Goal: Task Accomplishment & Management: Manage account settings

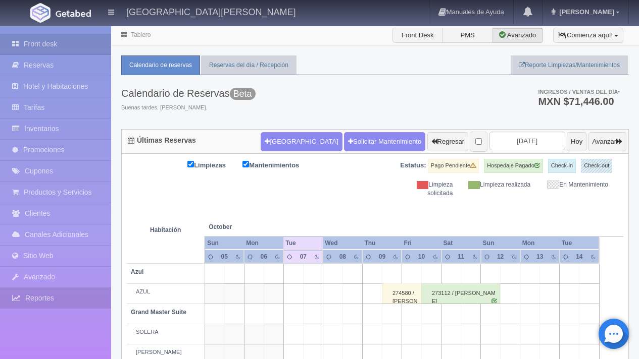
click at [49, 297] on link "Reportes" at bounding box center [55, 298] width 111 height 21
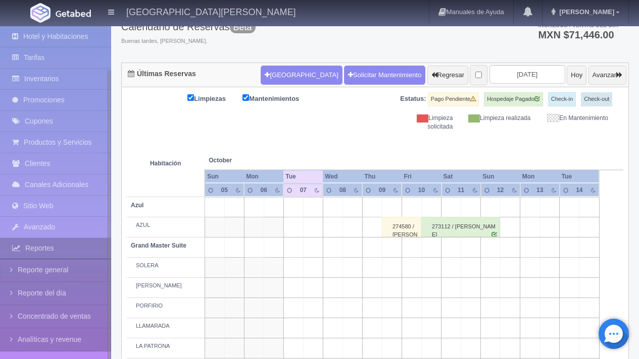
scroll to position [73, 0]
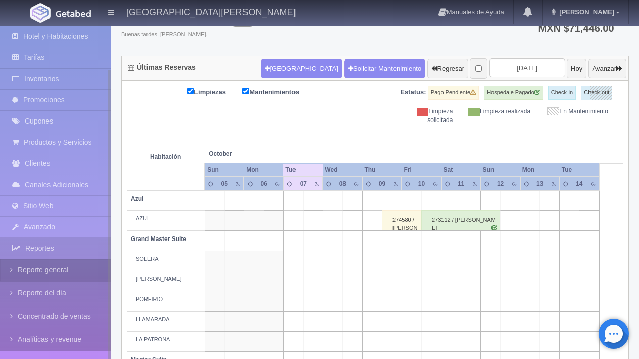
click at [78, 276] on link "Reporte general" at bounding box center [55, 270] width 111 height 23
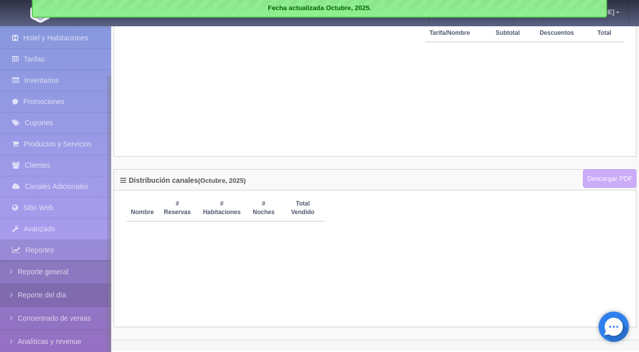
scroll to position [58, 0]
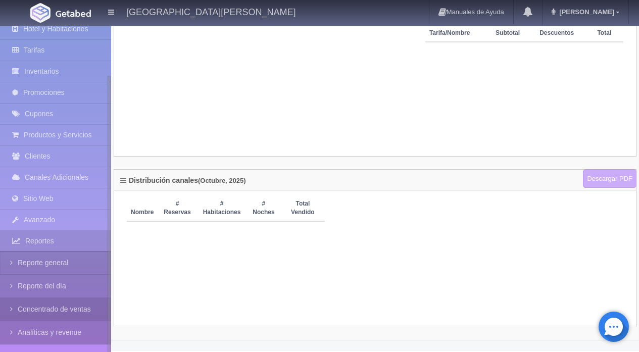
click at [74, 312] on link "Concentrado de ventas" at bounding box center [55, 309] width 111 height 23
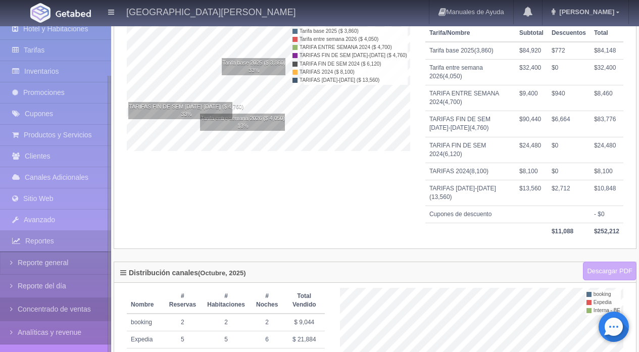
click at [87, 314] on link "Concentrado de ventas" at bounding box center [55, 309] width 111 height 23
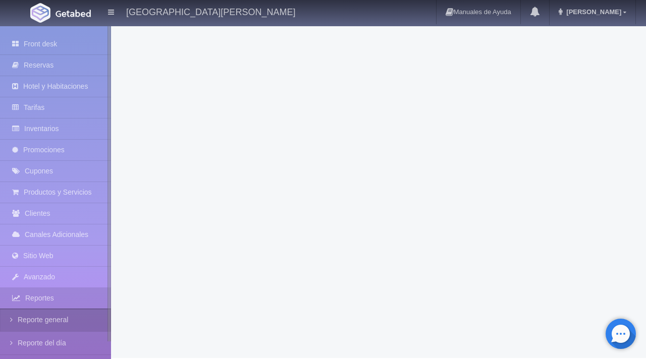
scroll to position [50, 0]
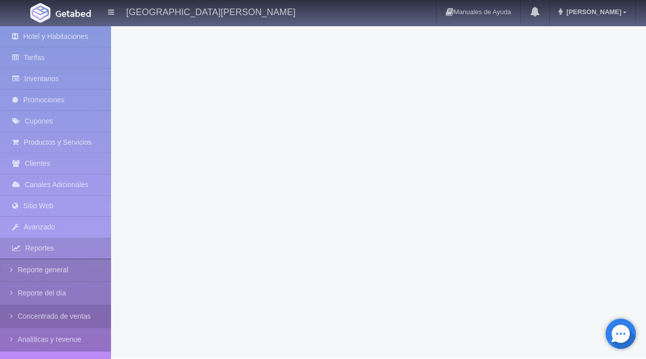
click at [57, 320] on link "Concentrado de ventas" at bounding box center [55, 316] width 111 height 23
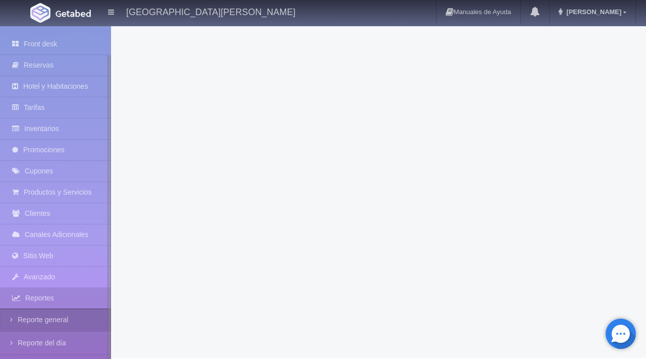
scroll to position [50, 0]
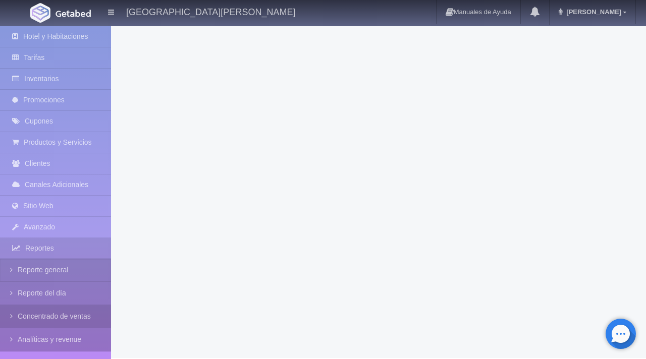
click at [63, 318] on link "Concentrado de ventas" at bounding box center [55, 316] width 111 height 23
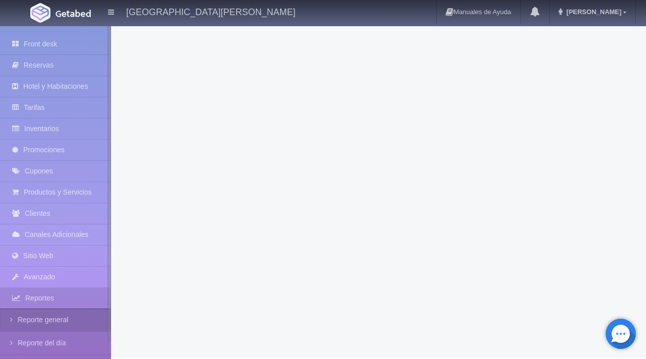
click at [63, 319] on link "Reporte general" at bounding box center [55, 320] width 111 height 23
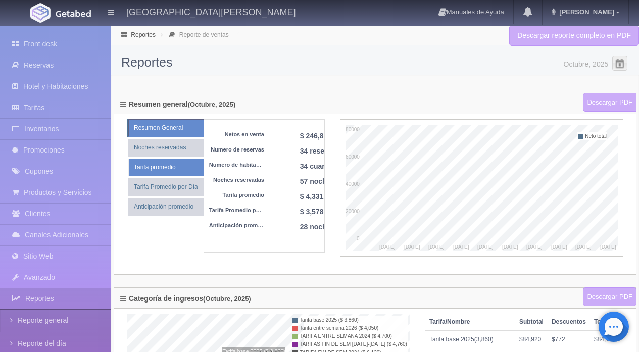
click at [186, 172] on link "Tarifa promedio" at bounding box center [165, 168] width 75 height 18
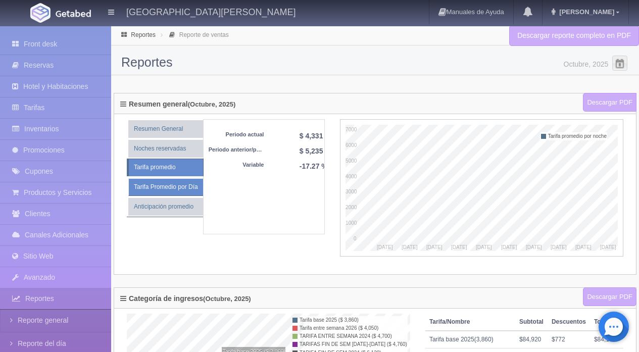
click at [185, 190] on link "Tarifa Promedio por Día" at bounding box center [165, 187] width 75 height 18
click at [187, 168] on link "Tarifa promedio" at bounding box center [165, 169] width 75 height 18
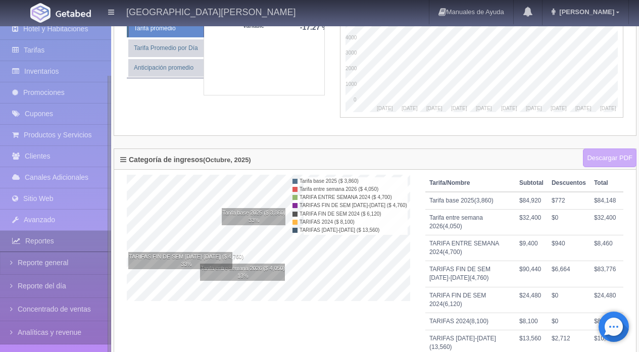
scroll to position [151, 0]
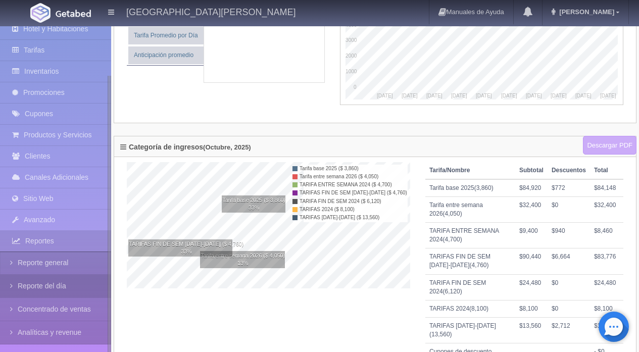
click at [62, 293] on link "Reporte del día" at bounding box center [55, 286] width 111 height 23
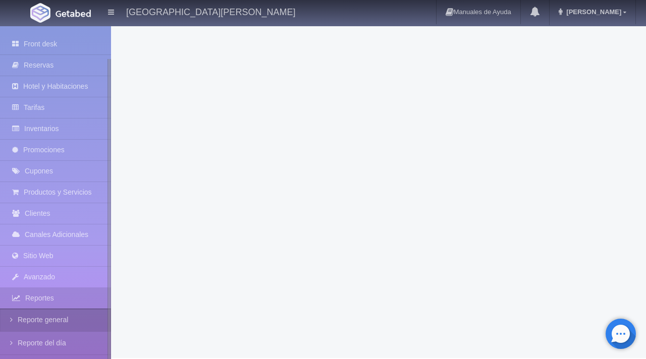
scroll to position [50, 0]
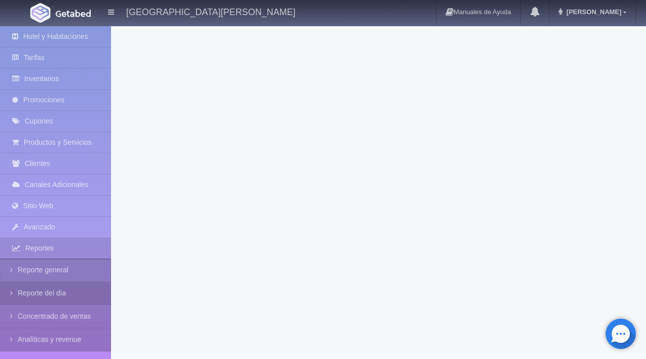
click at [70, 293] on link "Reporte del día" at bounding box center [55, 293] width 111 height 23
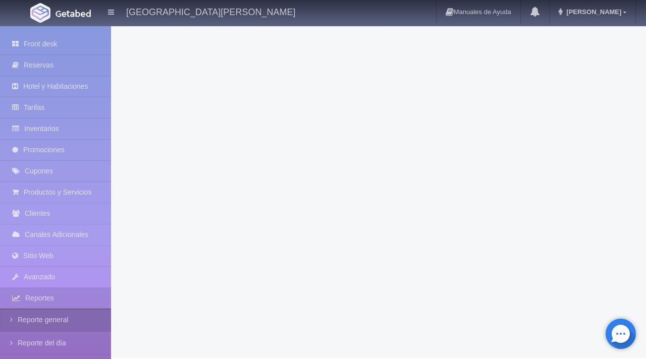
click at [68, 318] on link "Reporte general" at bounding box center [55, 320] width 111 height 23
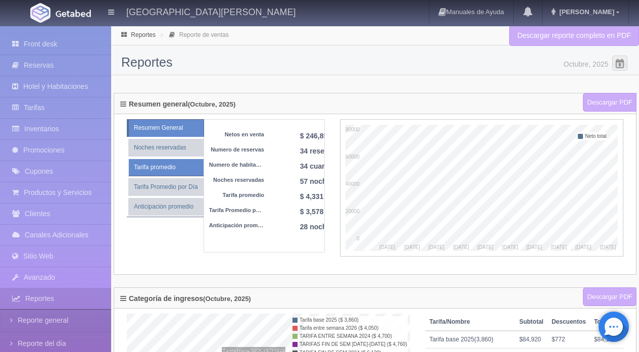
click at [190, 175] on link "Tarifa promedio" at bounding box center [165, 168] width 75 height 18
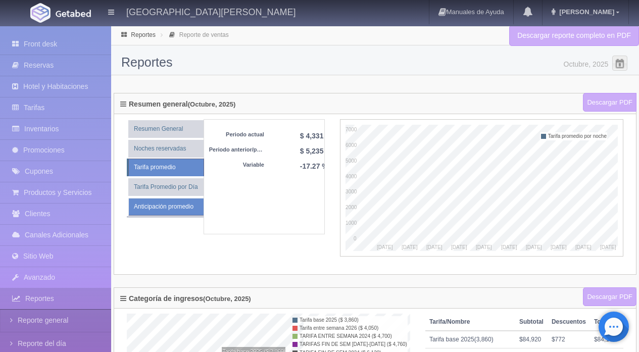
click at [185, 210] on link "Anticipación promedio" at bounding box center [165, 207] width 75 height 18
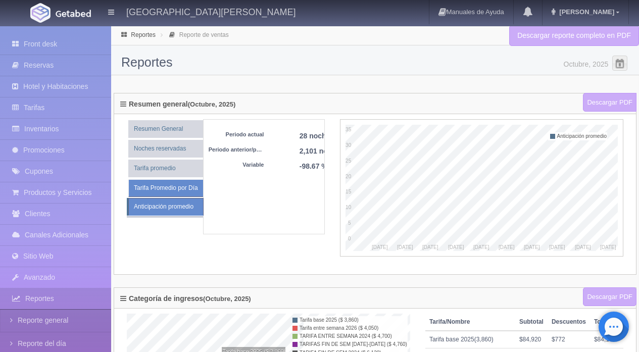
click at [158, 187] on link "Tarifa Promedio por Día" at bounding box center [165, 188] width 75 height 18
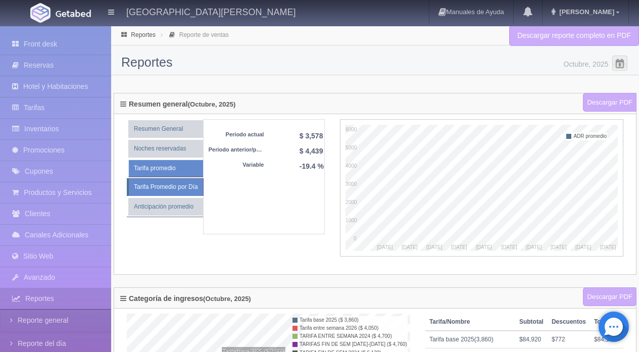
click at [170, 172] on link "Tarifa promedio" at bounding box center [165, 169] width 75 height 18
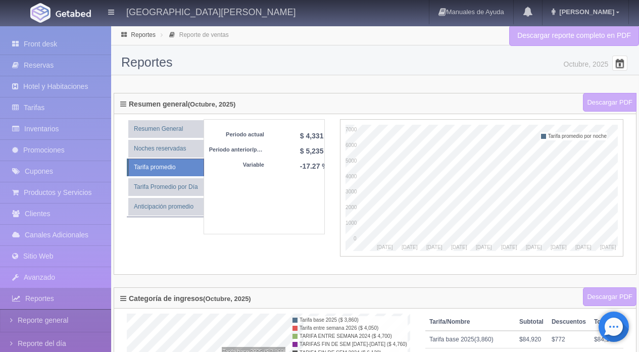
click at [619, 62] on span at bounding box center [619, 63] width 16 height 16
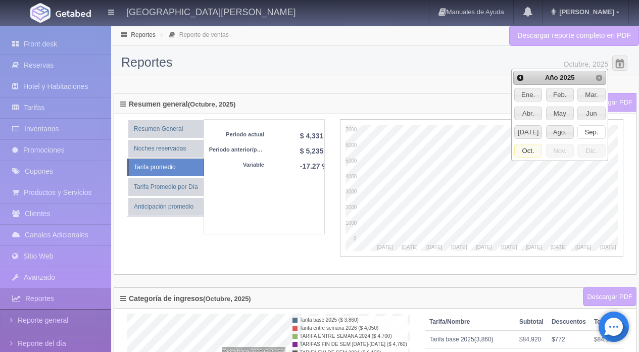
click at [588, 134] on span "Sep." at bounding box center [591, 132] width 27 height 13
type input "Septiembre, 2025"
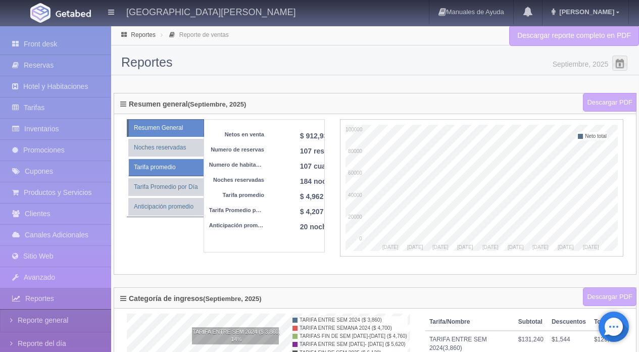
click at [171, 167] on link "Tarifa promedio" at bounding box center [165, 168] width 75 height 18
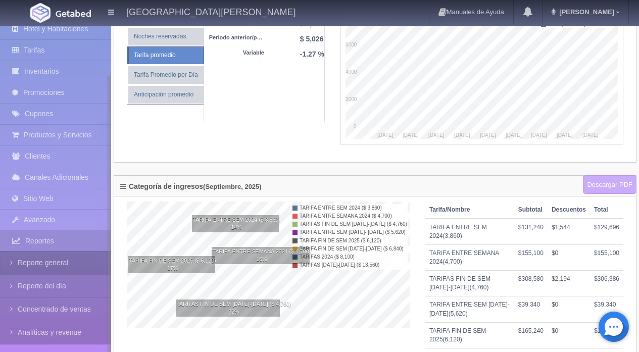
scroll to position [132, 0]
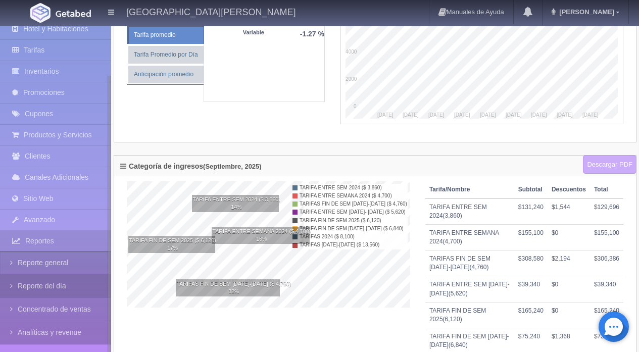
click at [71, 291] on link "Reporte del día" at bounding box center [55, 286] width 111 height 23
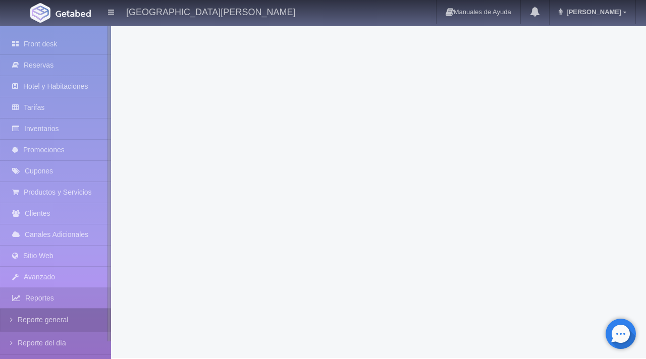
scroll to position [50, 0]
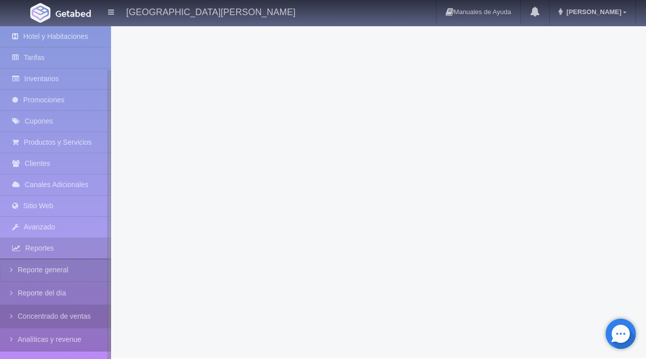
click at [80, 321] on link "Concentrado de ventas" at bounding box center [55, 316] width 111 height 23
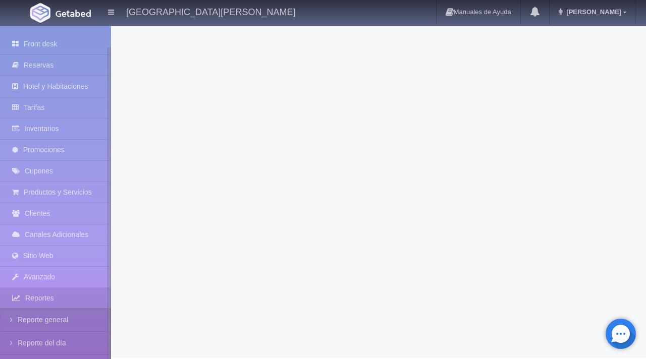
scroll to position [50, 0]
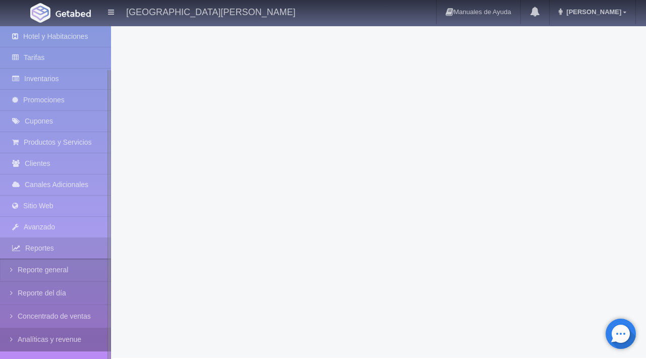
click at [44, 341] on link "Analíticas y revenue" at bounding box center [55, 340] width 111 height 23
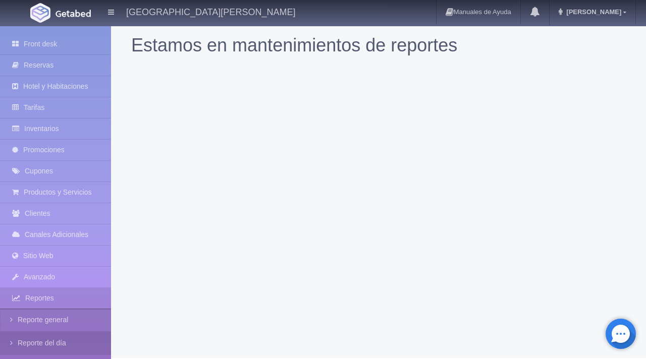
click at [56, 338] on link "Reporte del día" at bounding box center [55, 343] width 111 height 23
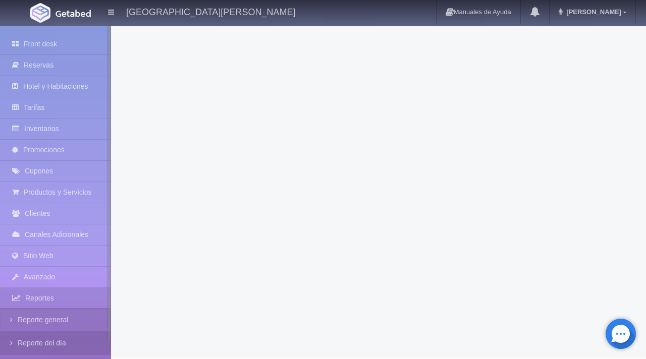
click at [67, 345] on link "Reporte del día" at bounding box center [55, 343] width 111 height 23
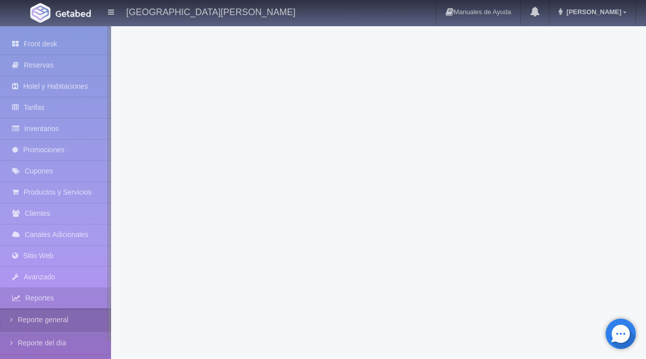
click at [68, 326] on link "Reporte general" at bounding box center [55, 320] width 111 height 23
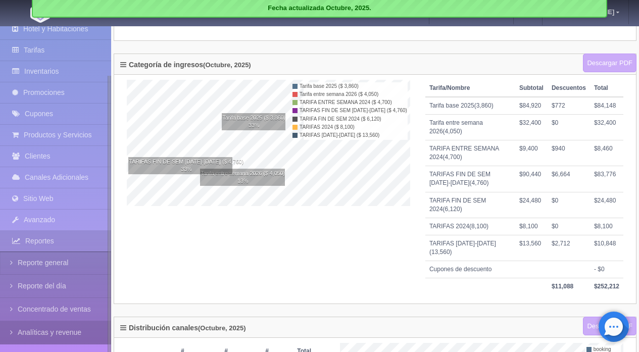
scroll to position [245, 0]
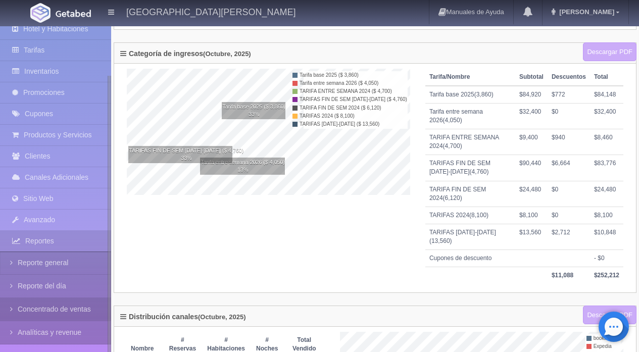
click at [73, 306] on link "Concentrado de ventas" at bounding box center [55, 309] width 111 height 23
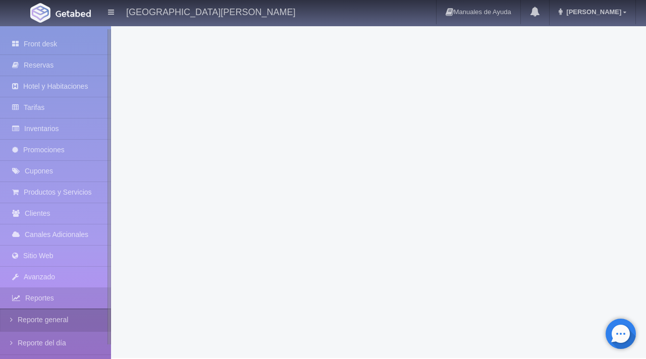
scroll to position [50, 0]
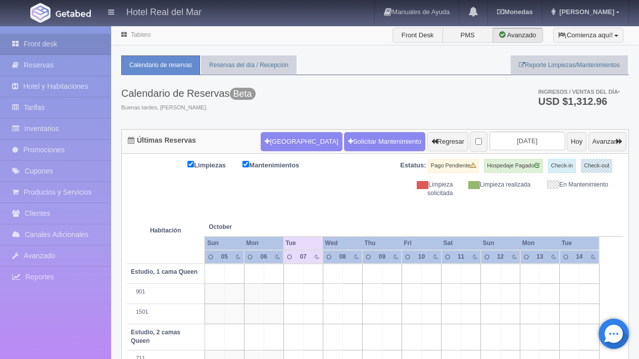
scroll to position [19, 0]
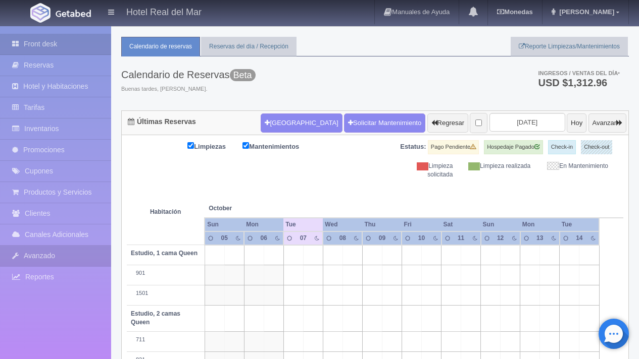
click at [76, 254] on link "Avanzado" at bounding box center [55, 256] width 111 height 21
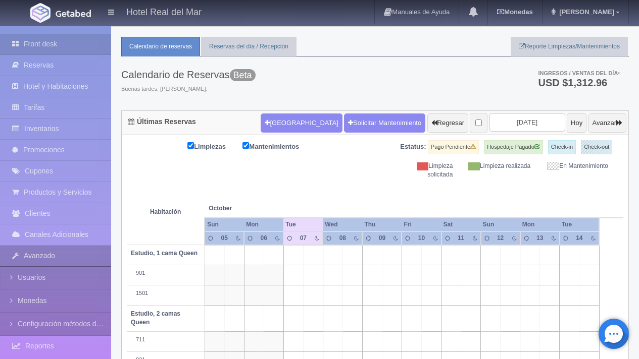
click at [74, 258] on link "Avanzado" at bounding box center [55, 256] width 111 height 21
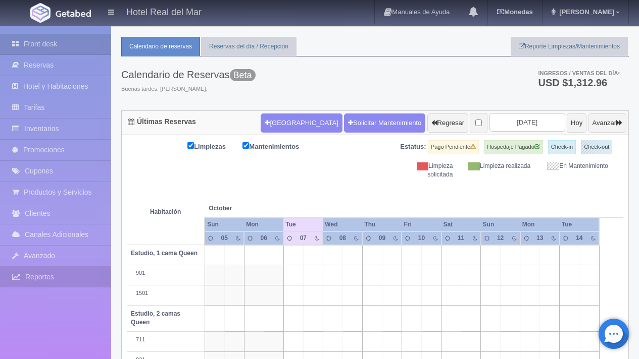
click at [67, 277] on link "Reportes" at bounding box center [55, 277] width 111 height 21
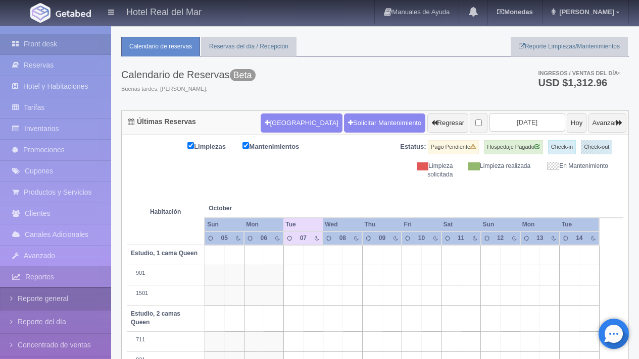
click at [65, 303] on link "Reporte general" at bounding box center [55, 299] width 111 height 23
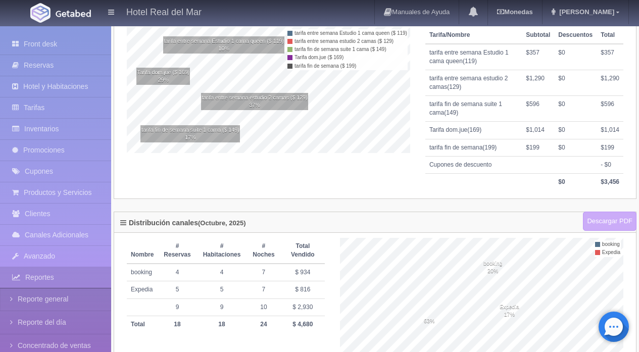
scroll to position [329, 0]
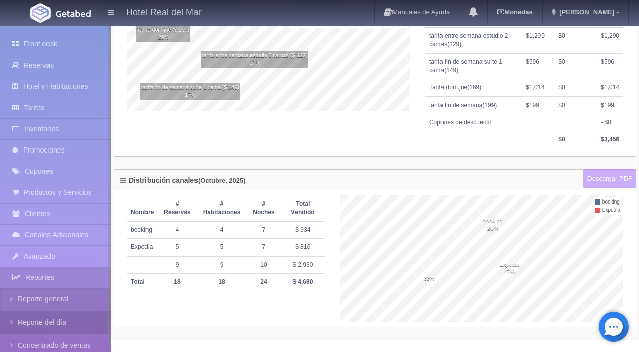
click at [58, 323] on link "Reporte del día" at bounding box center [55, 322] width 111 height 23
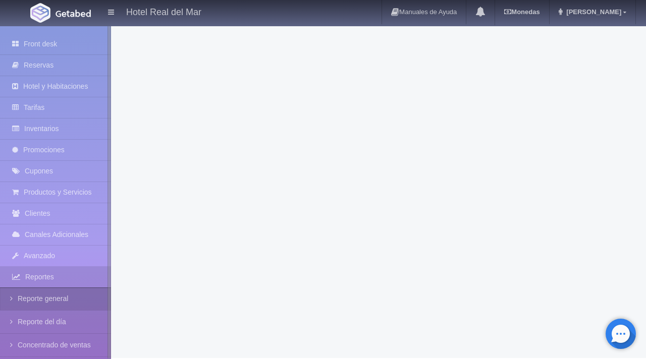
click at [50, 294] on link "Reporte general" at bounding box center [55, 299] width 111 height 23
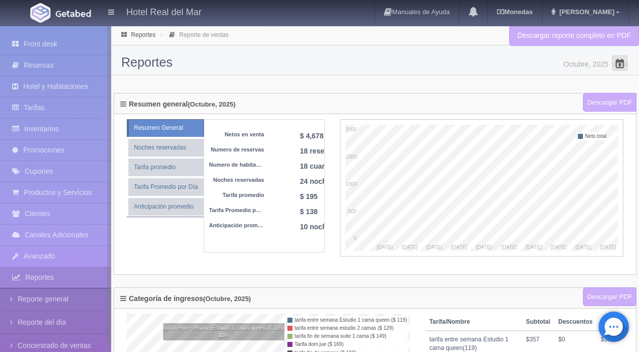
click at [613, 64] on span at bounding box center [619, 63] width 16 height 16
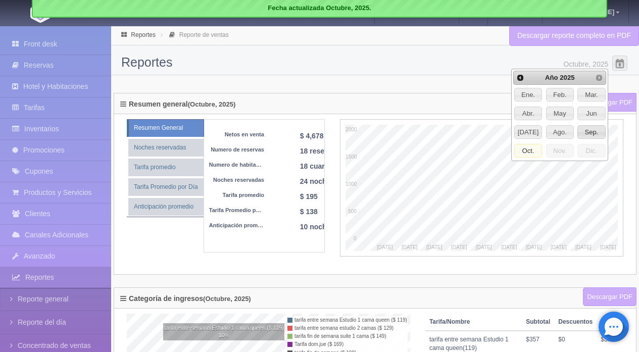
click at [587, 132] on span "Sep." at bounding box center [591, 132] width 27 height 13
type input "Septiembre, 2025"
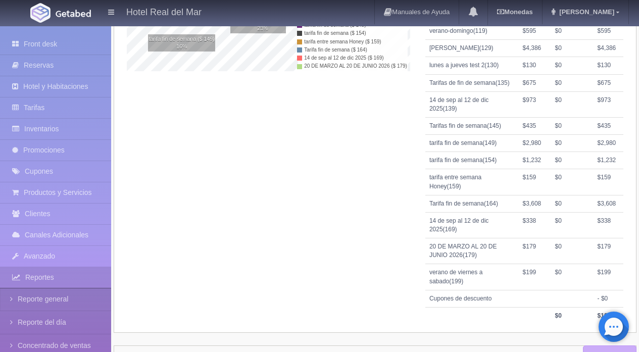
scroll to position [536, 0]
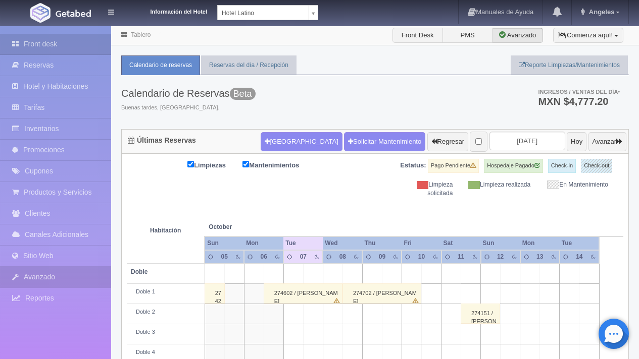
click at [74, 276] on link "Avanzado" at bounding box center [55, 277] width 111 height 21
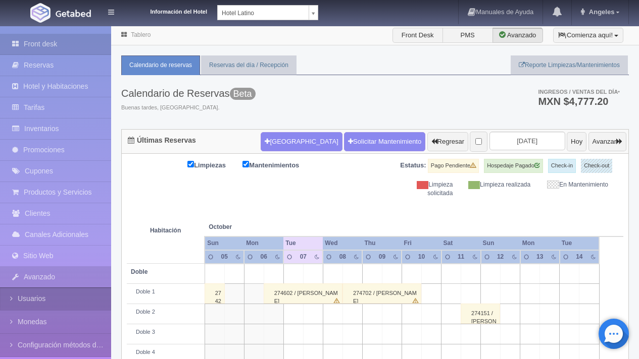
click at [70, 301] on link "Usuarios" at bounding box center [55, 299] width 111 height 23
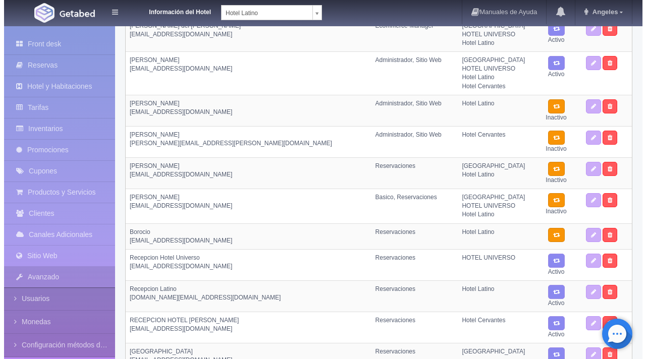
scroll to position [125, 0]
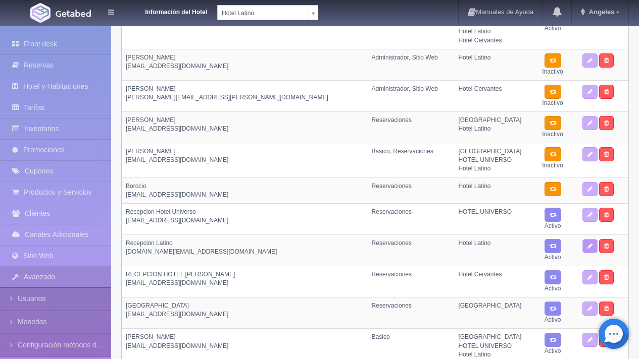
click at [585, 251] on link at bounding box center [589, 246] width 15 height 14
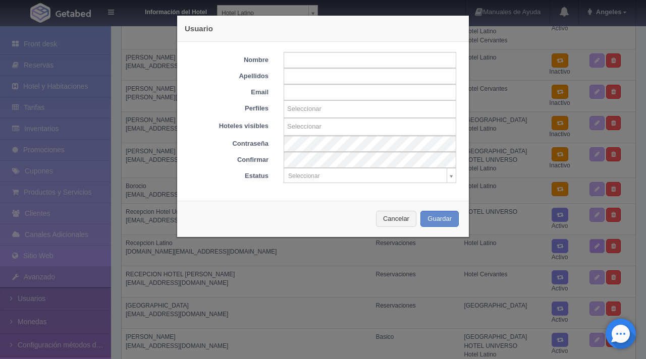
type input "Recepcion"
type input "[DEMOGRAPHIC_DATA]"
type input "[DOMAIN_NAME][EMAIL_ADDRESS][DOMAIN_NAME]"
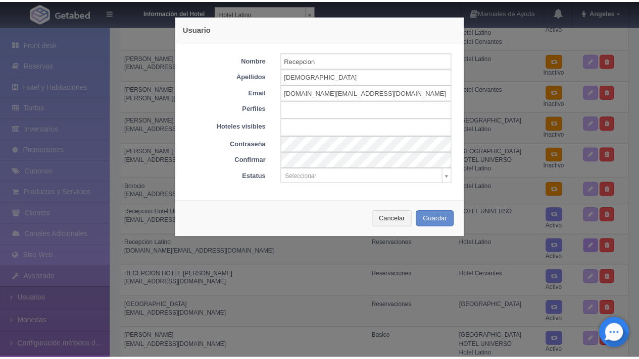
scroll to position [17, 0]
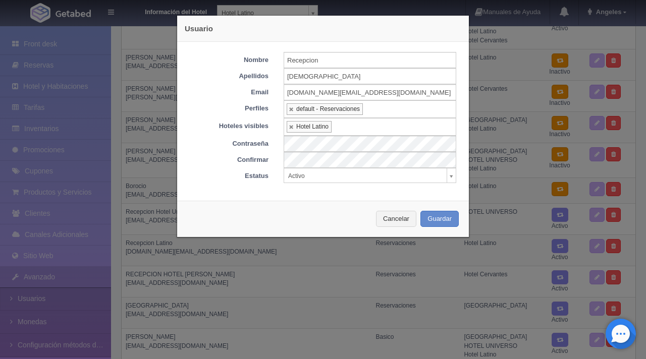
click at [396, 111] on ul "default - Reservaciones" at bounding box center [370, 109] width 173 height 18
click at [392, 221] on body "Información del Hotel [GEOGRAPHIC_DATA][PERSON_NAME] Manuales de Ayuda Actualiz…" at bounding box center [323, 138] width 646 height 475
click at [392, 221] on button "Cancelar" at bounding box center [396, 219] width 40 height 17
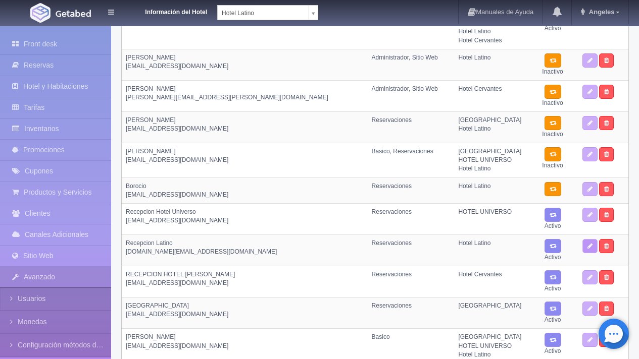
click at [592, 245] on link at bounding box center [589, 246] width 15 height 14
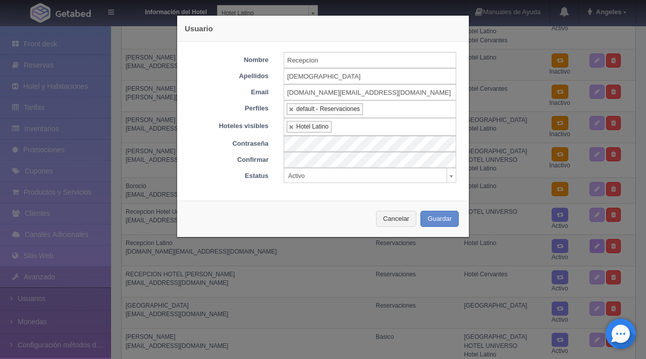
type input "Recepcion"
type input "[DEMOGRAPHIC_DATA]"
type input "[DOMAIN_NAME][EMAIL_ADDRESS][DOMAIN_NAME]"
click at [397, 110] on ul "default - Reservaciones" at bounding box center [370, 109] width 173 height 18
click at [392, 219] on button "Cancelar" at bounding box center [396, 219] width 40 height 17
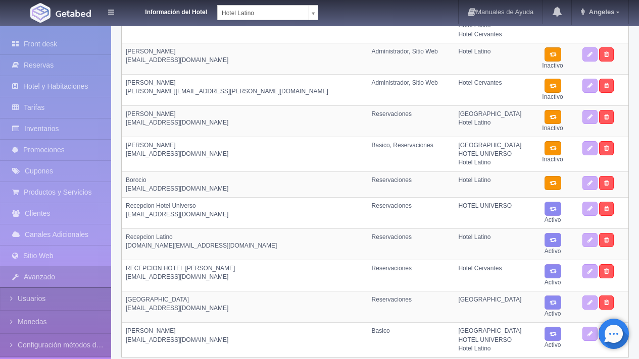
scroll to position [130, 0]
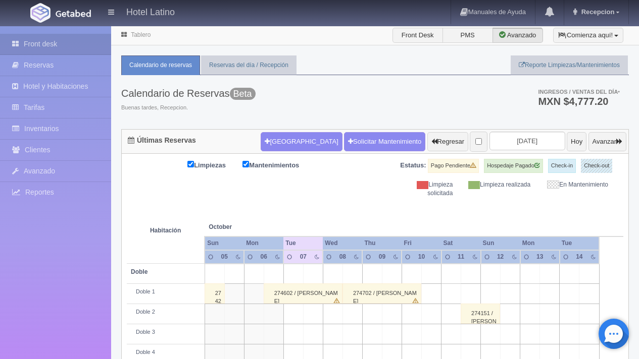
click at [286, 294] on div "274602 / [PERSON_NAME]" at bounding box center [303, 294] width 79 height 20
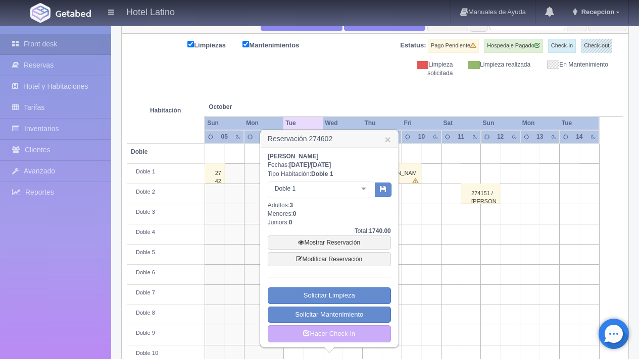
scroll to position [121, 0]
